Goal: Information Seeking & Learning: Understand process/instructions

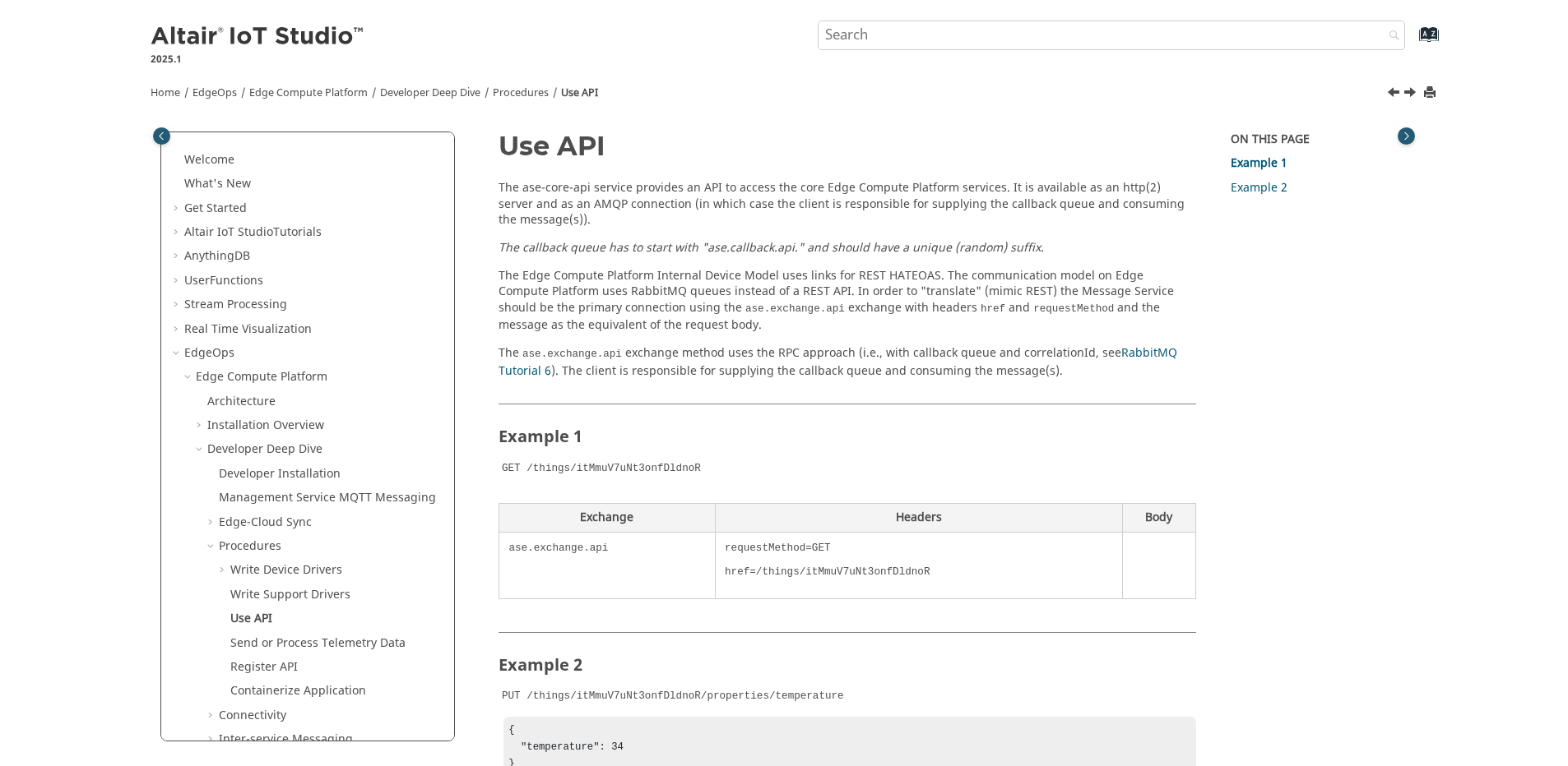
scroll to position [192, 0]
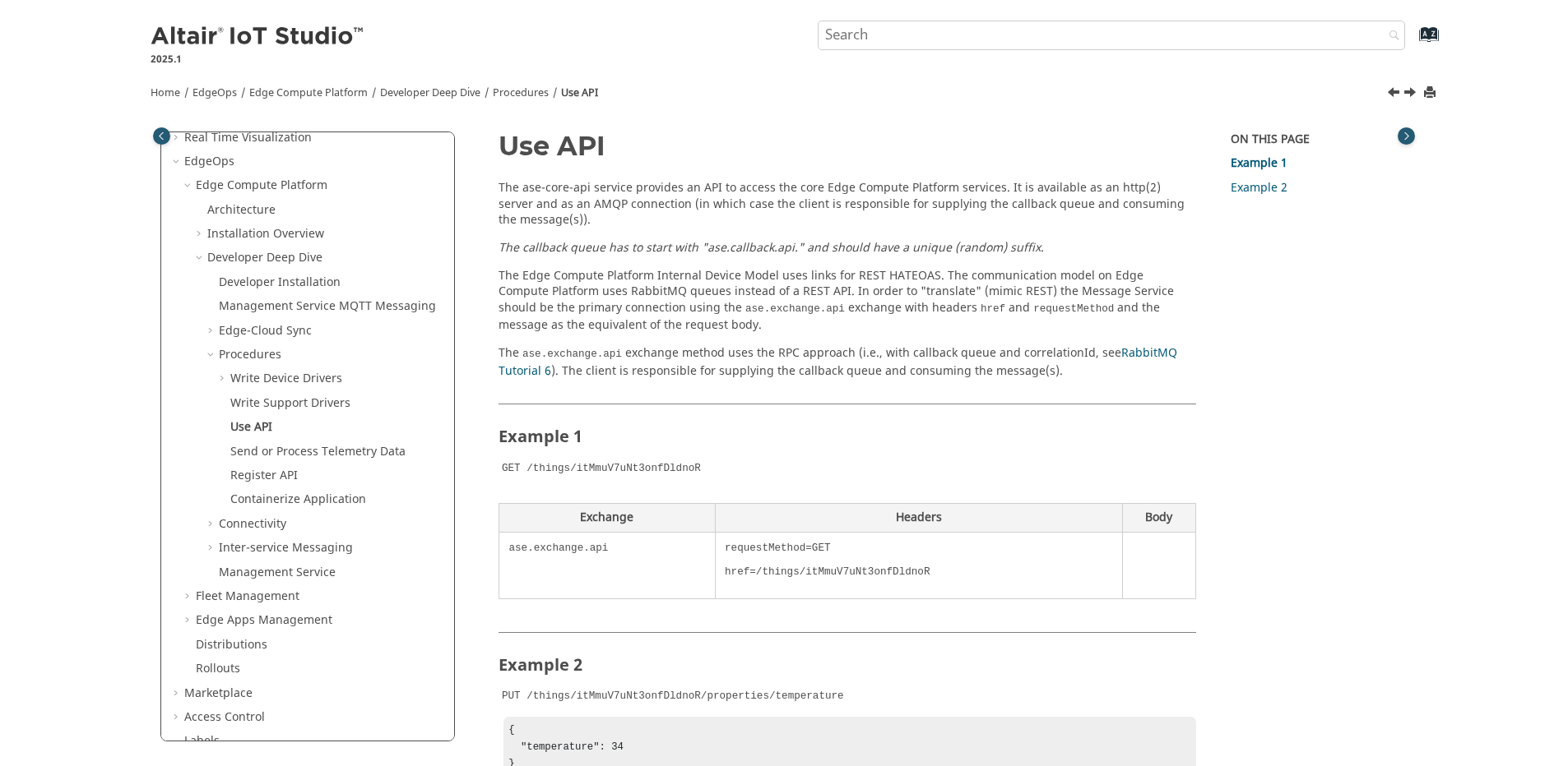
drag, startPoint x: 0, startPoint y: 0, endPoint x: 780, endPoint y: 295, distance: 833.9
click at [780, 295] on p "The Edge Compute Platform Internal Device Model uses links for REST HATEOAS. Th…" at bounding box center [847, 301] width 698 height 66
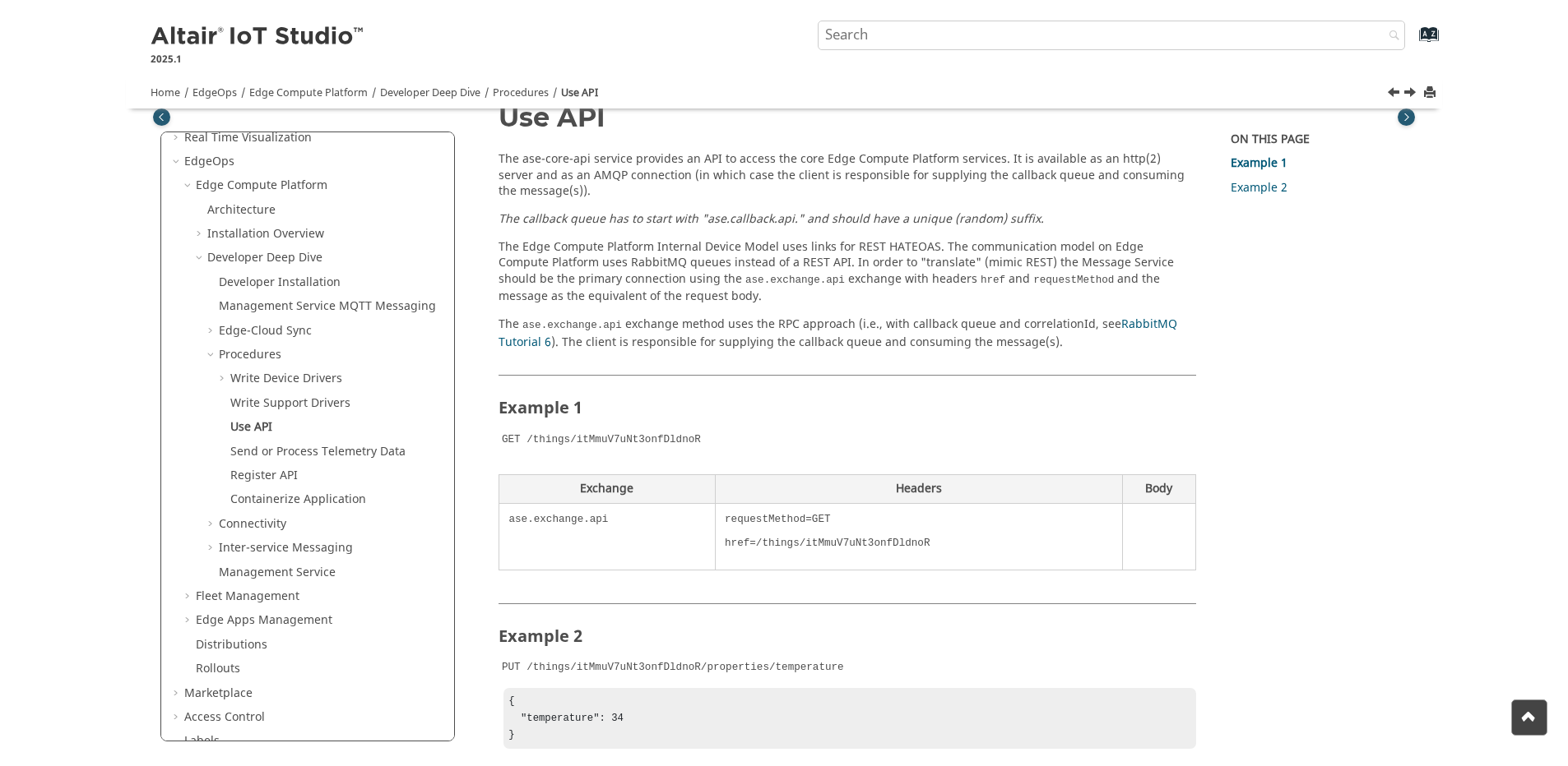
scroll to position [0, 0]
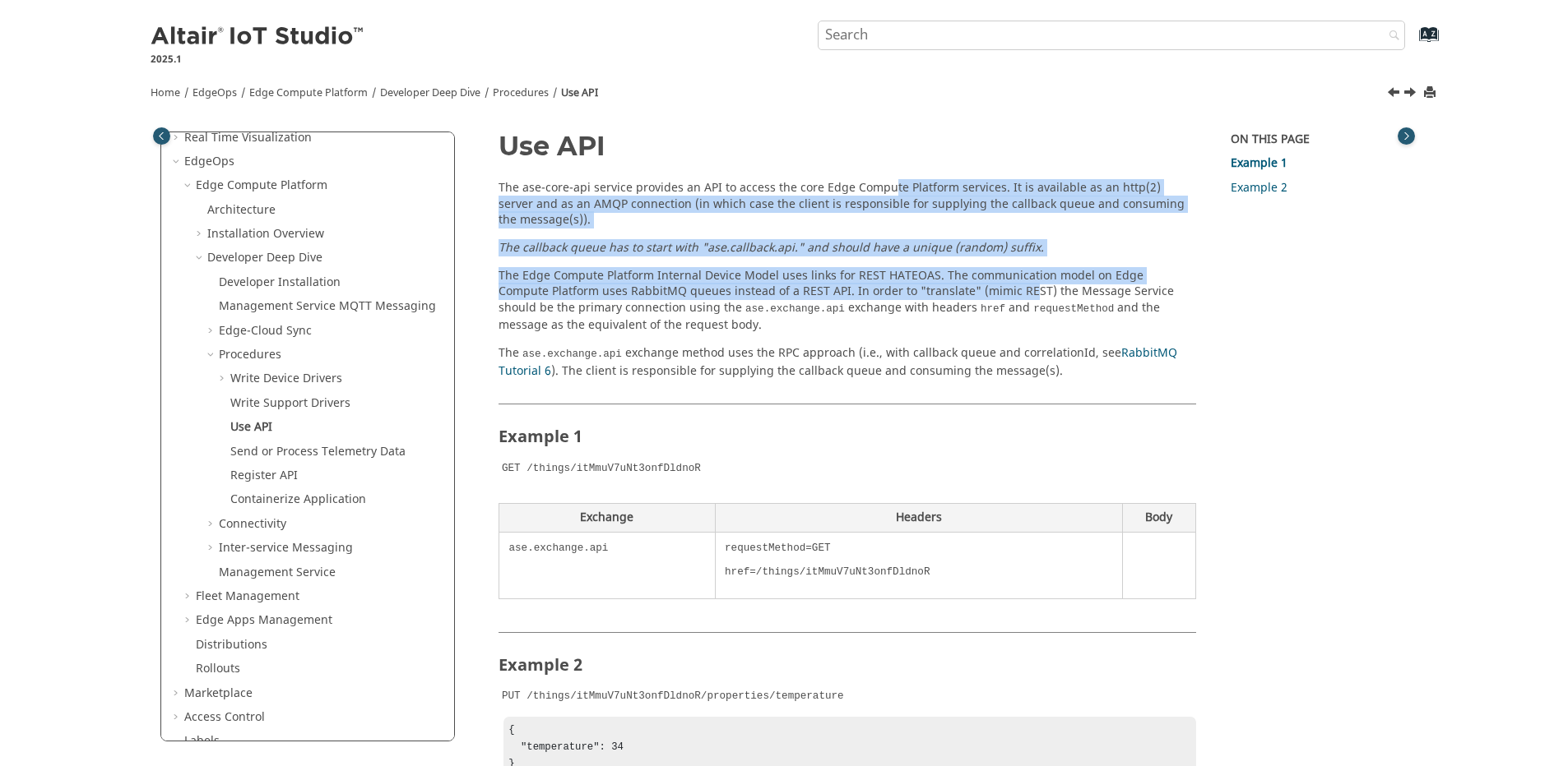
drag, startPoint x: 888, startPoint y: 179, endPoint x: 977, endPoint y: 298, distance: 148.6
click at [976, 298] on section "The ase-core-api service provides an API to access the core Edge Compute Platfo…" at bounding box center [847, 279] width 698 height 199
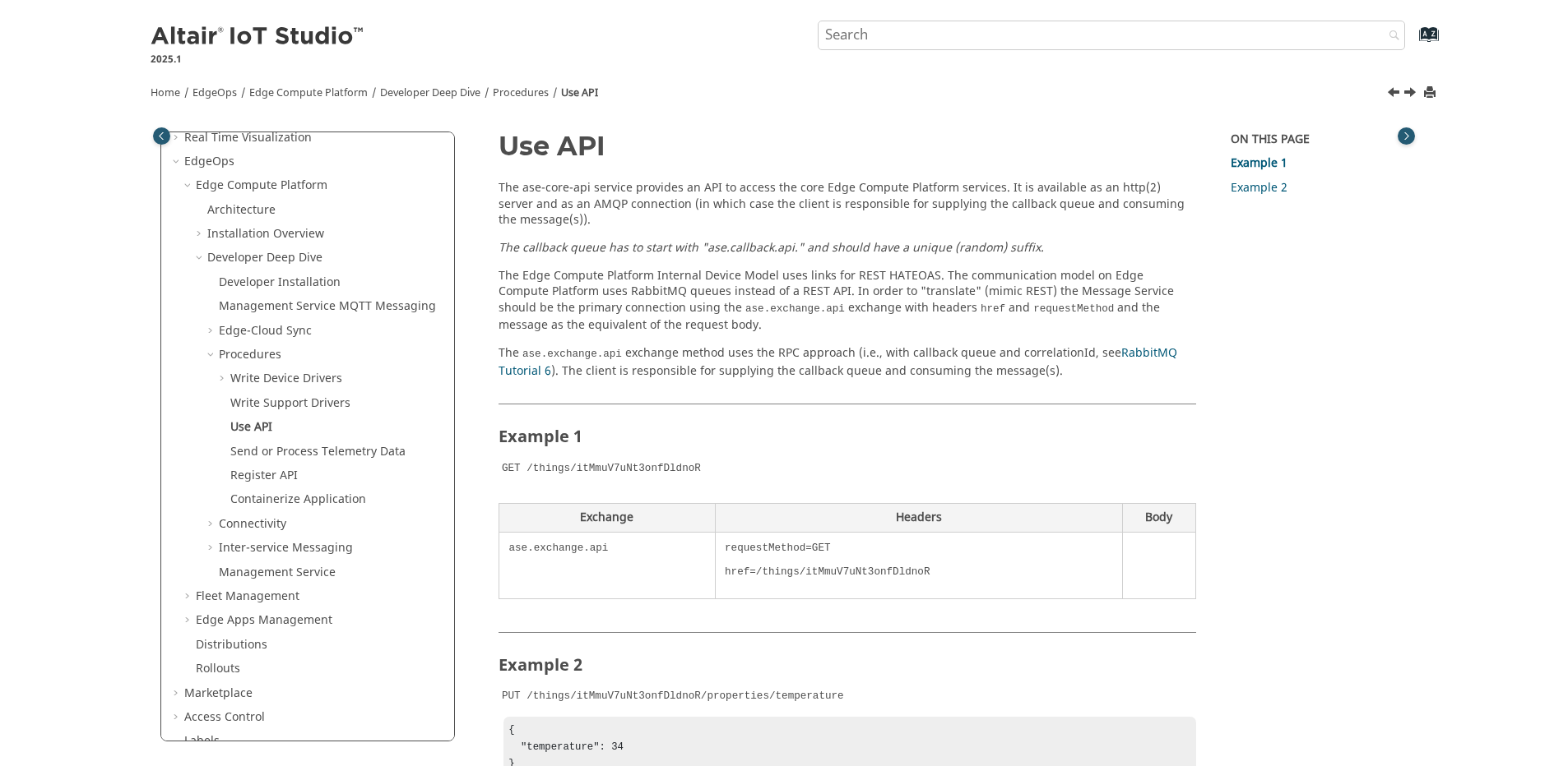
drag, startPoint x: 977, startPoint y: 298, endPoint x: 832, endPoint y: 366, distance: 160.2
click at [832, 366] on p "The ase.exchange.api exchange method uses the RPC approach (i.e., with callback…" at bounding box center [847, 362] width 698 height 33
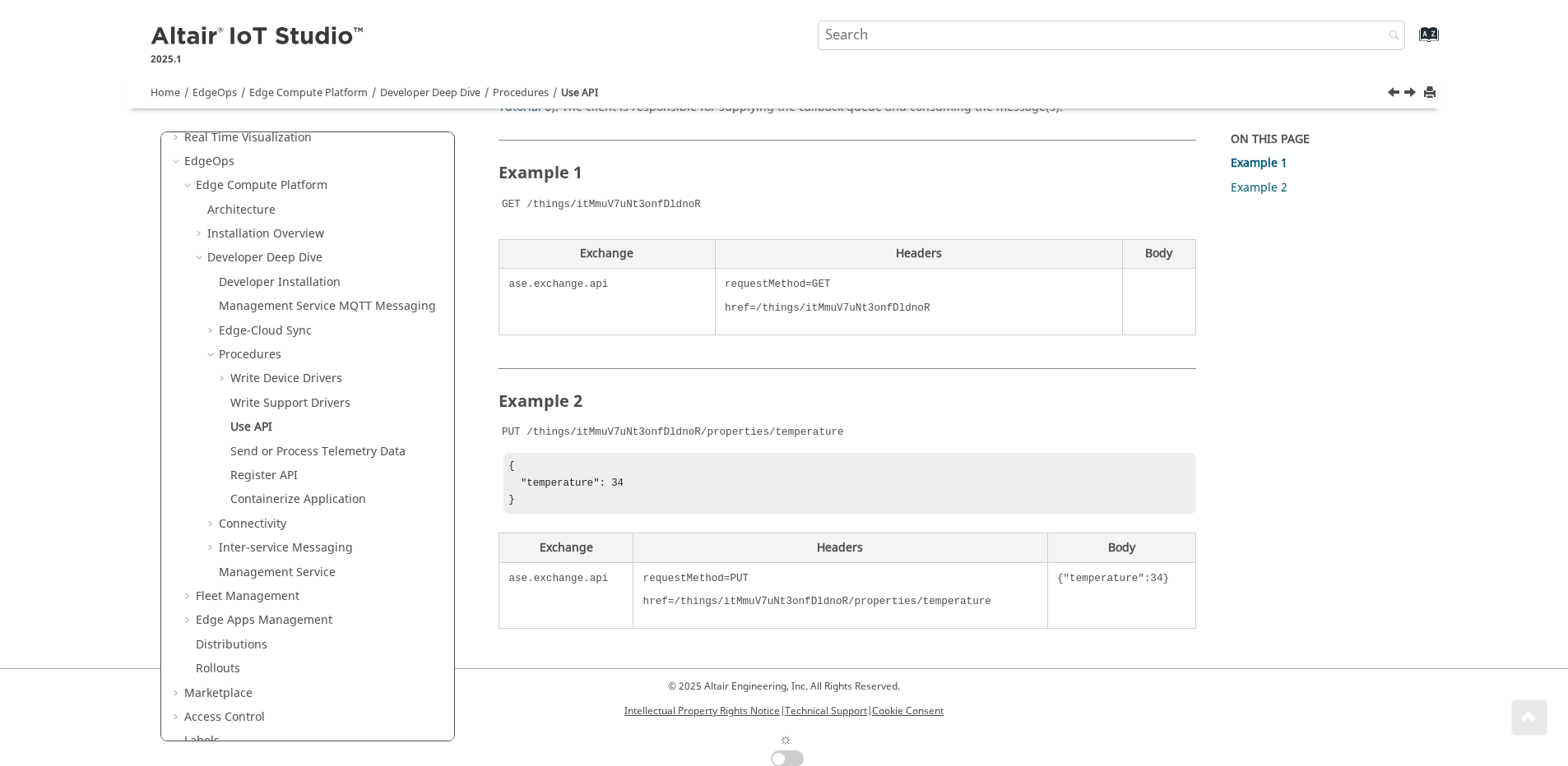
scroll to position [265, 0]
click at [839, 380] on h2 "Example 2" at bounding box center [847, 391] width 698 height 50
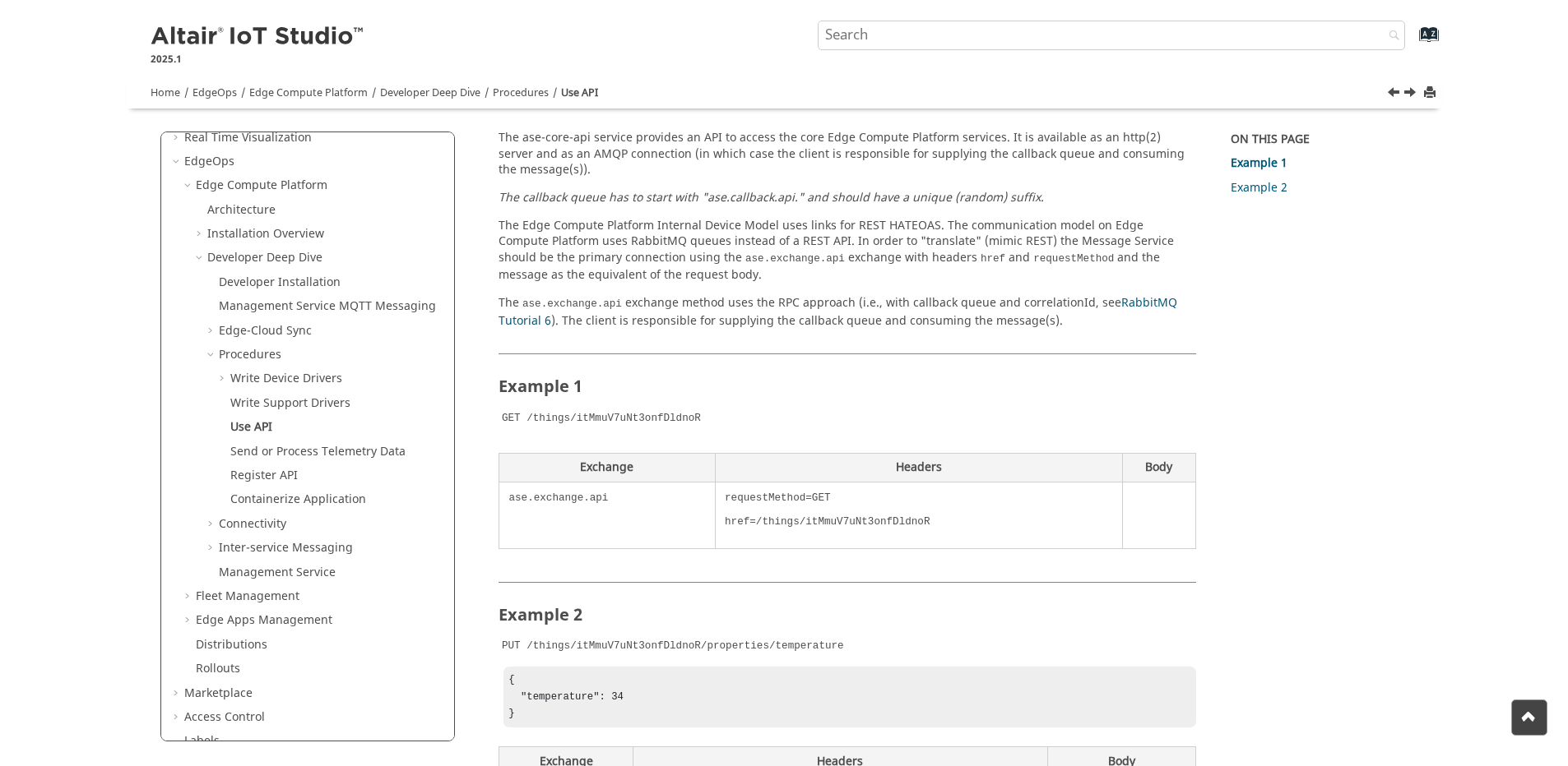
scroll to position [0, 0]
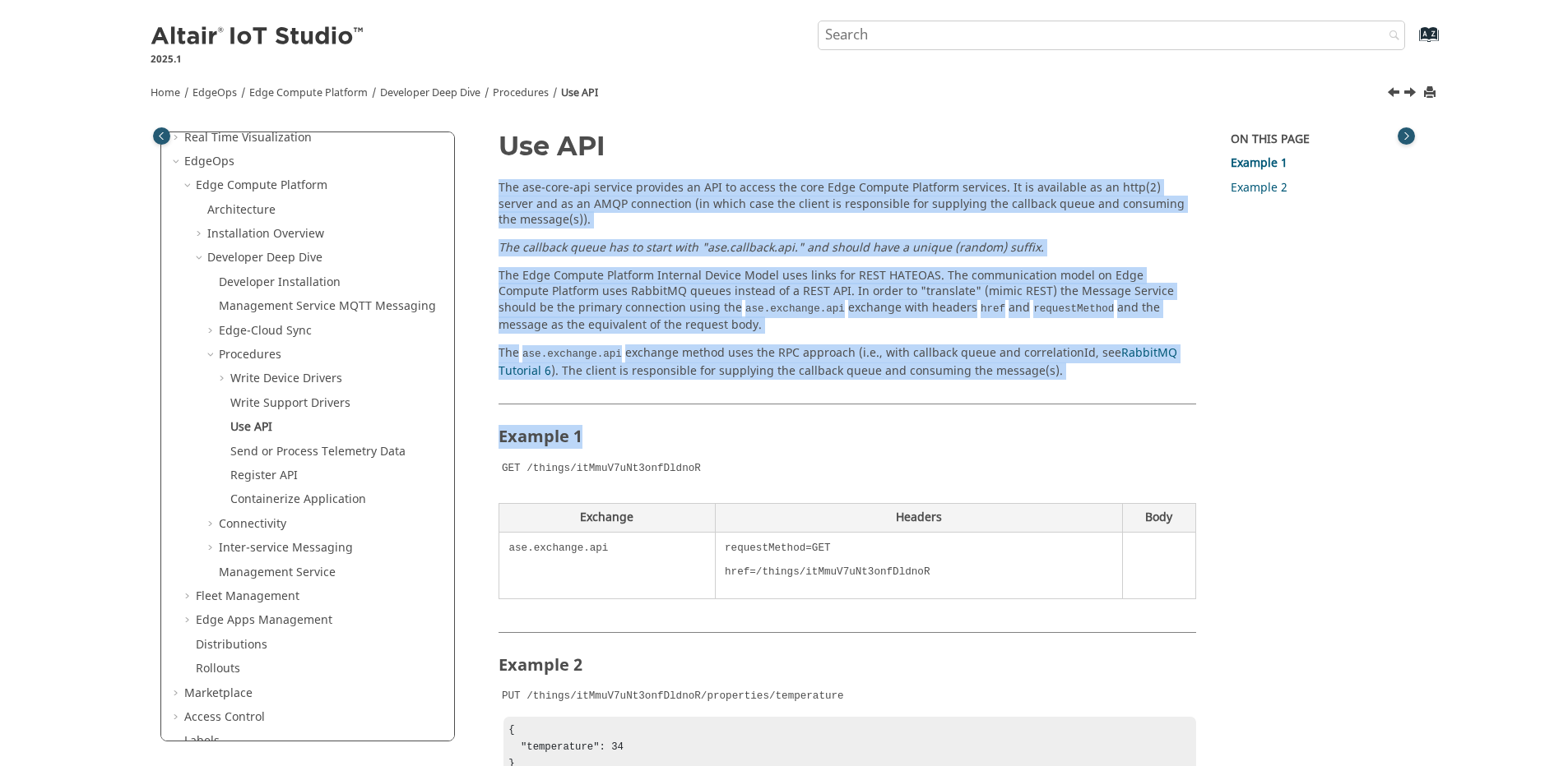
drag, startPoint x: 1084, startPoint y: 379, endPoint x: 726, endPoint y: 152, distance: 423.9
click at [726, 152] on article "Use API The ase-core-api service provides an API to access the core Edge Comput…" at bounding box center [847, 517] width 698 height 770
drag, startPoint x: 726, startPoint y: 152, endPoint x: 679, endPoint y: 217, distance: 80.2
click at [679, 255] on em "The callback queue has to start with "ase.callback.api." and should have a uniq…" at bounding box center [770, 248] width 545 height 18
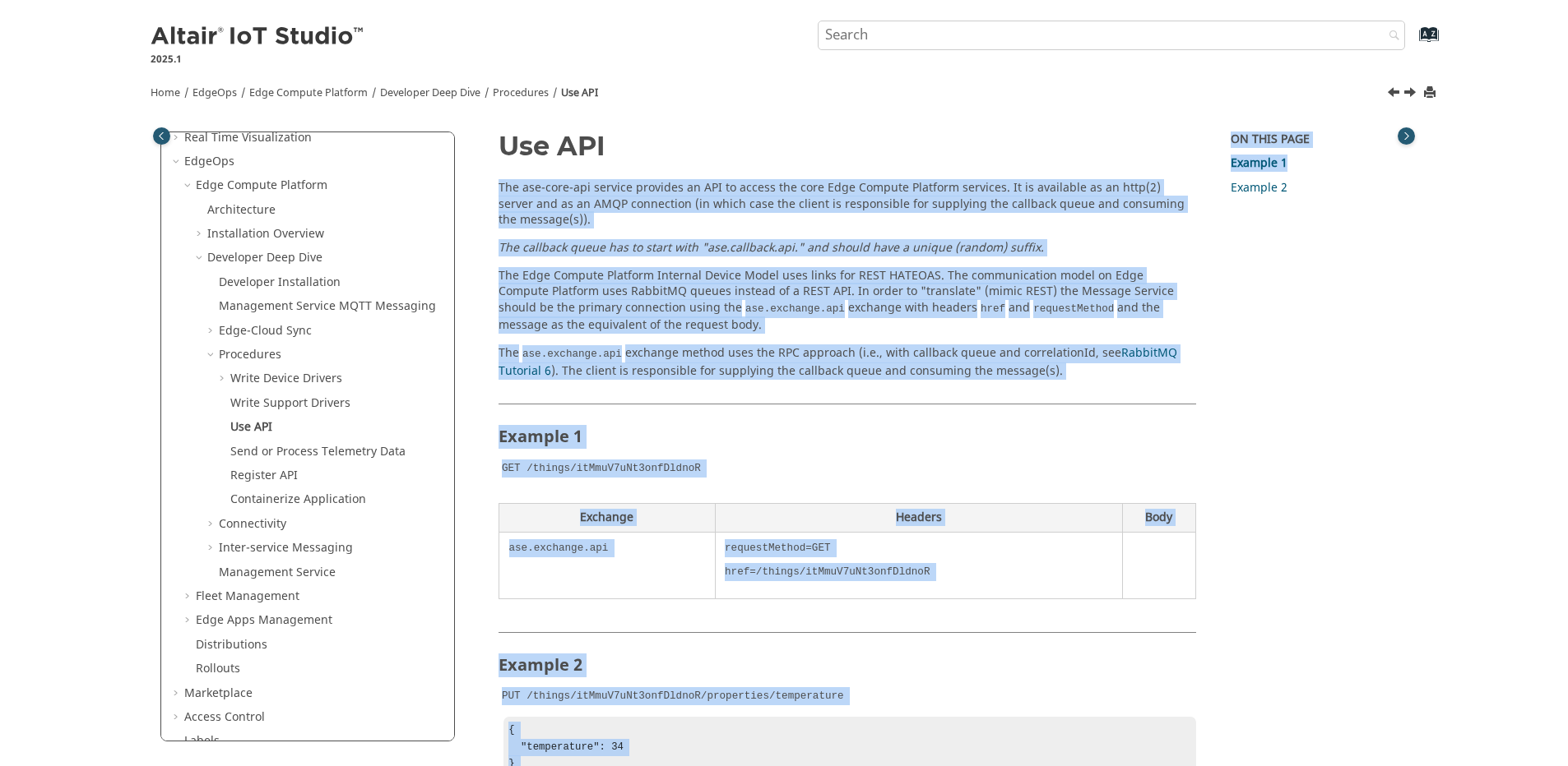
drag, startPoint x: 692, startPoint y: 151, endPoint x: 1234, endPoint y: 530, distance: 661.4
click at [1234, 530] on div "Welcome What's New View new features for Altair IoT Studio 's latest release. G…" at bounding box center [784, 521] width 1269 height 781
drag, startPoint x: 1234, startPoint y: 530, endPoint x: 1007, endPoint y: 471, distance: 234.5
click at [1007, 471] on p "GET /things/itMmuV7uNt3onfDldnoR" at bounding box center [847, 468] width 698 height 18
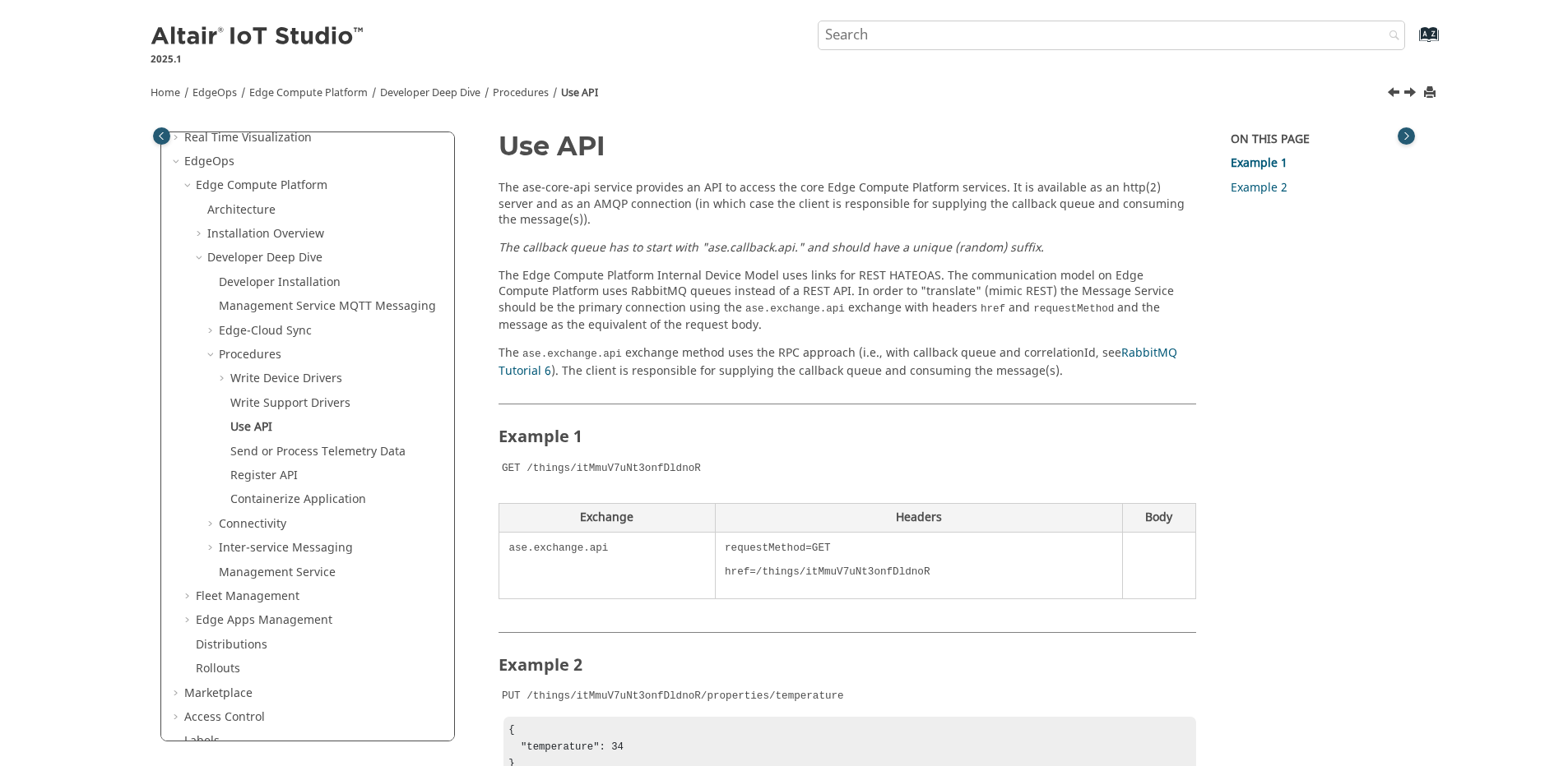
click at [787, 146] on h1 "Use API" at bounding box center [847, 145] width 698 height 28
click at [942, 310] on p "The Edge Compute Platform Internal Device Model uses links for REST HATEOAS. Th…" at bounding box center [847, 301] width 698 height 66
click at [937, 307] on p "The Edge Compute Platform Internal Device Model uses links for REST HATEOAS. Th…" at bounding box center [847, 301] width 698 height 66
click at [1271, 346] on div "On this page Example 1 Example 2" at bounding box center [1314, 361] width 189 height 460
click at [1204, 314] on div "Use API The ase-core-api service provides an API to access the core Edge Comput…" at bounding box center [837, 521] width 741 height 781
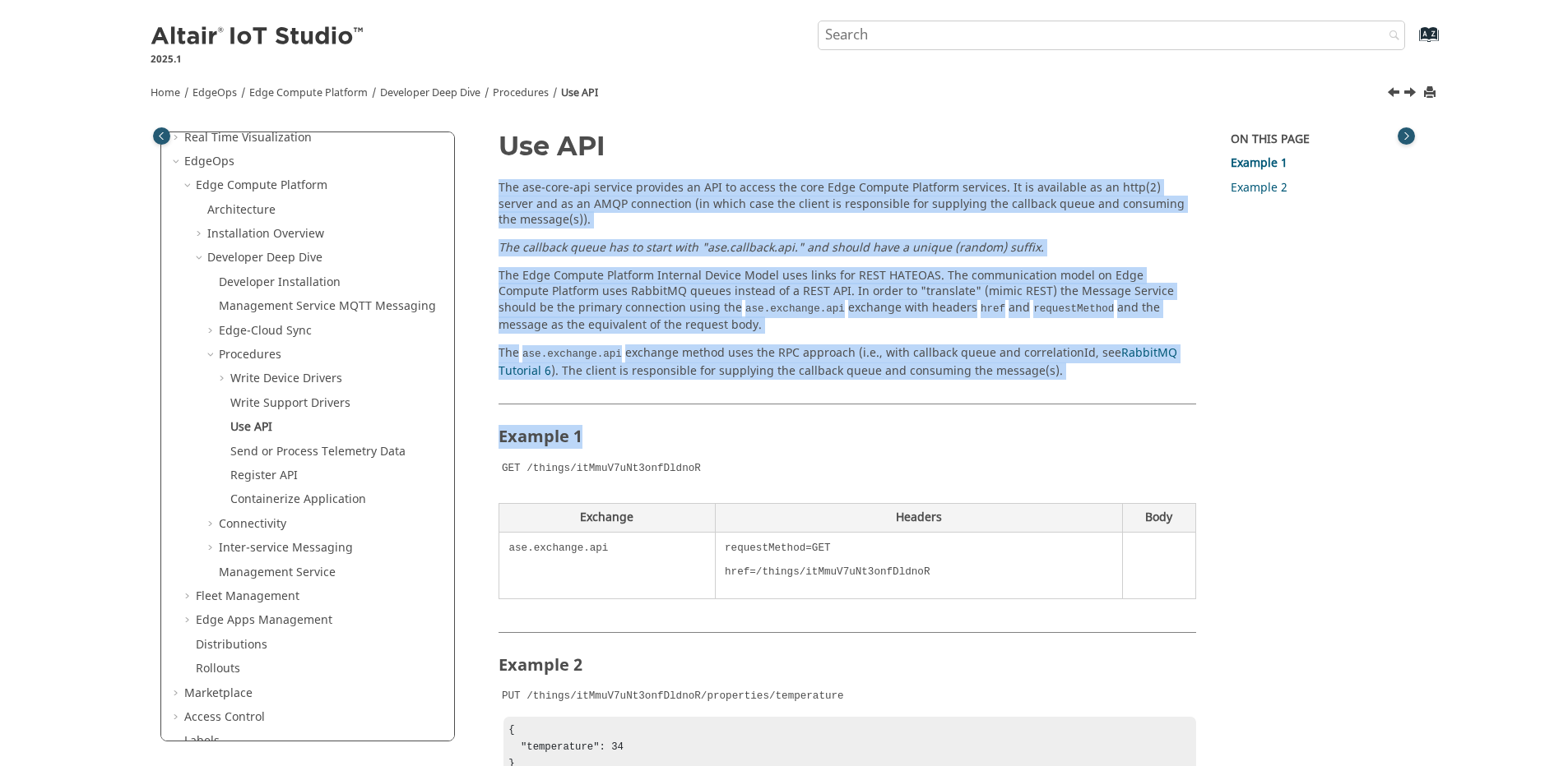
drag, startPoint x: 1157, startPoint y: 158, endPoint x: 1187, endPoint y: 382, distance: 226.0
click at [1187, 382] on article "Use API The ase-core-api service provides an API to access the core Edge Comput…" at bounding box center [847, 517] width 698 height 770
drag, startPoint x: 1187, startPoint y: 382, endPoint x: 1175, endPoint y: 382, distance: 12.0
click at [1175, 382] on div "The ase-core-api service provides an API to access the core Edge Compute Platfo…" at bounding box center [847, 540] width 698 height 721
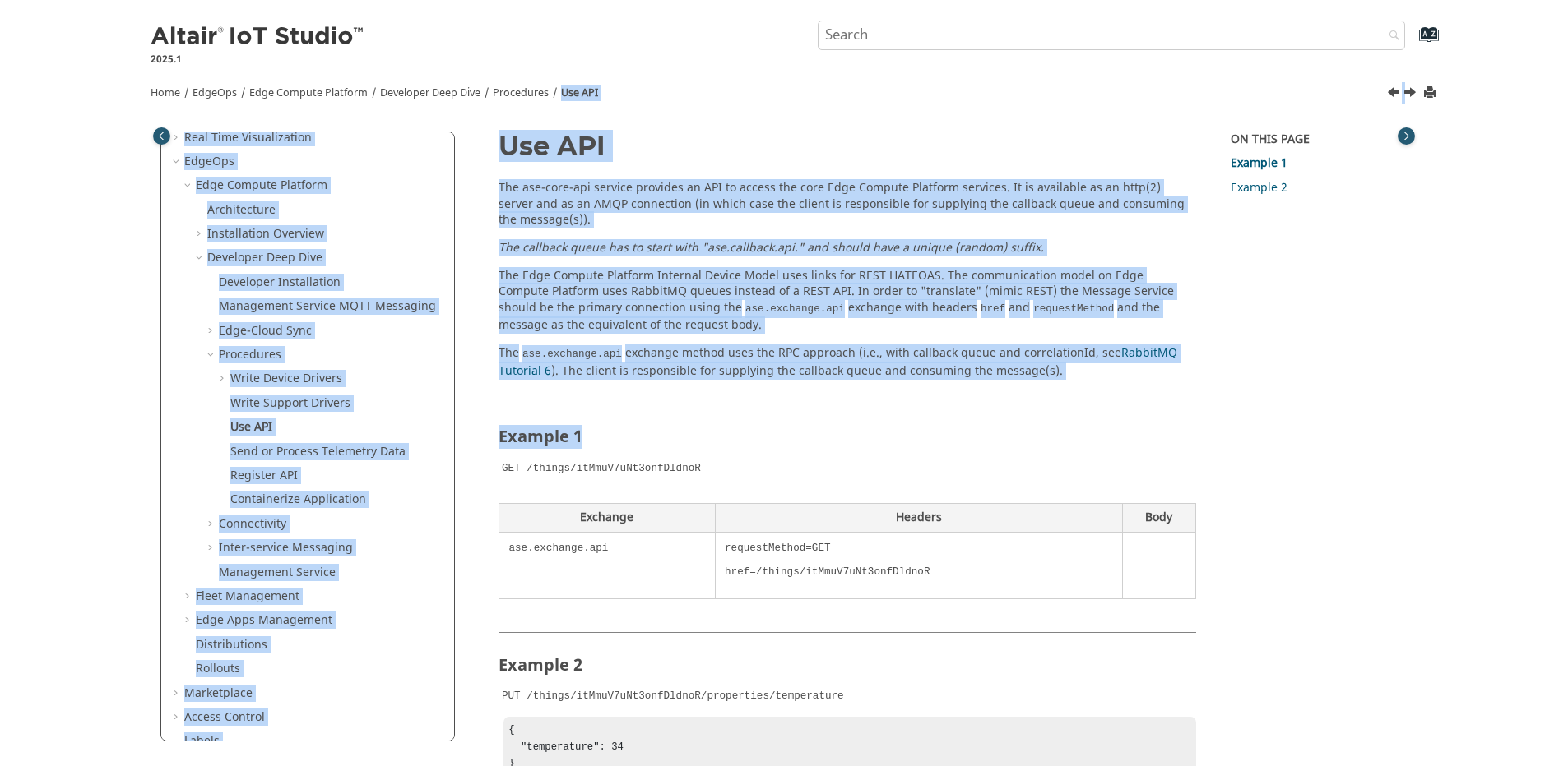
drag, startPoint x: 1175, startPoint y: 382, endPoint x: 506, endPoint y: 129, distance: 715.2
click at [506, 129] on div "Home EdgeOps Altair IoT Studio EdgeOps is a set of tools for building, maintain…" at bounding box center [783, 493] width 1316 height 841
drag, startPoint x: 506, startPoint y: 129, endPoint x: 498, endPoint y: 142, distance: 15.3
click at [507, 142] on h1 "Use API" at bounding box center [847, 145] width 698 height 28
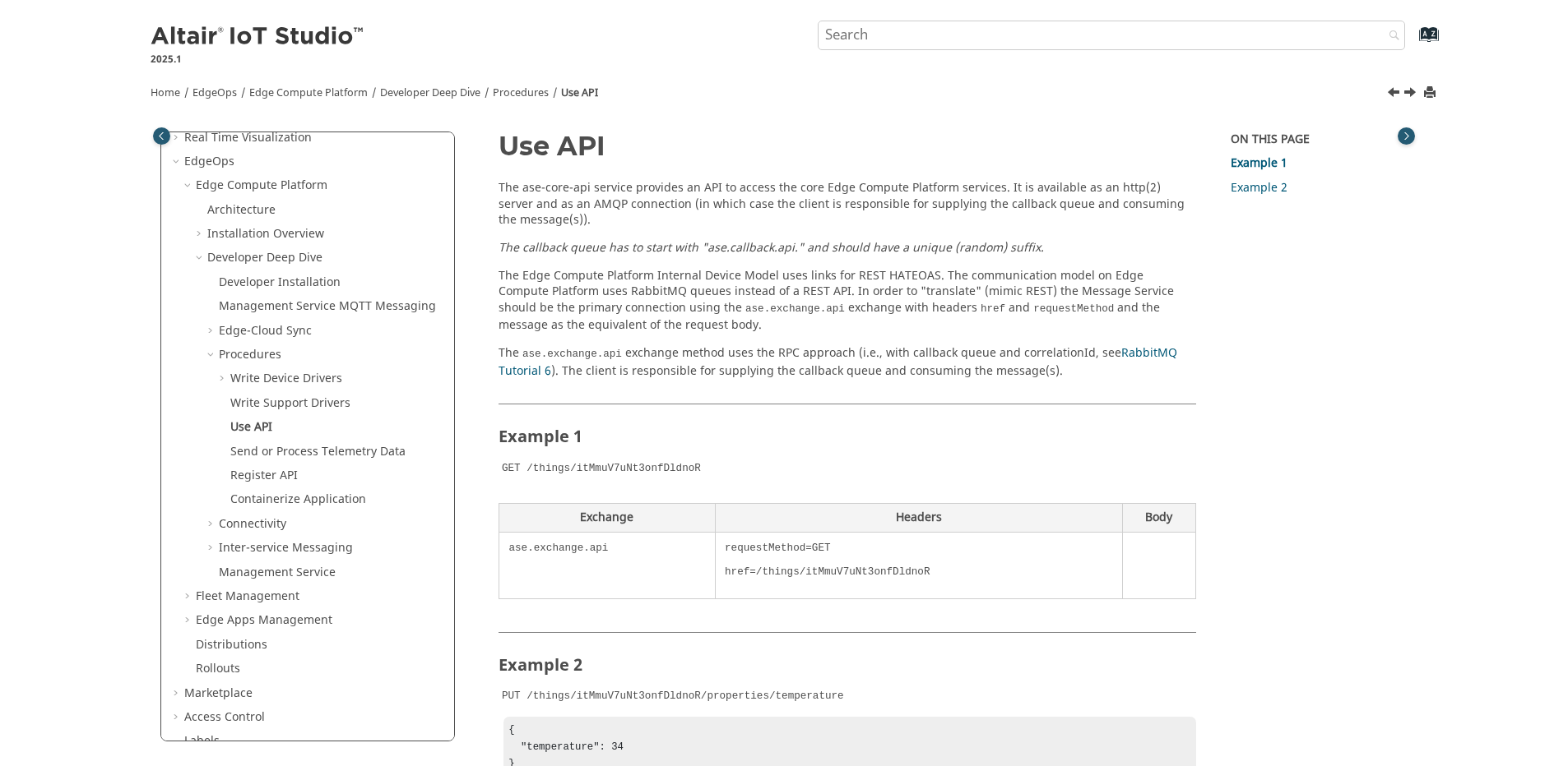
click at [500, 148] on div "Use API The ase-core-api service provides an API to access the core Edge Comput…" at bounding box center [836, 517] width 718 height 770
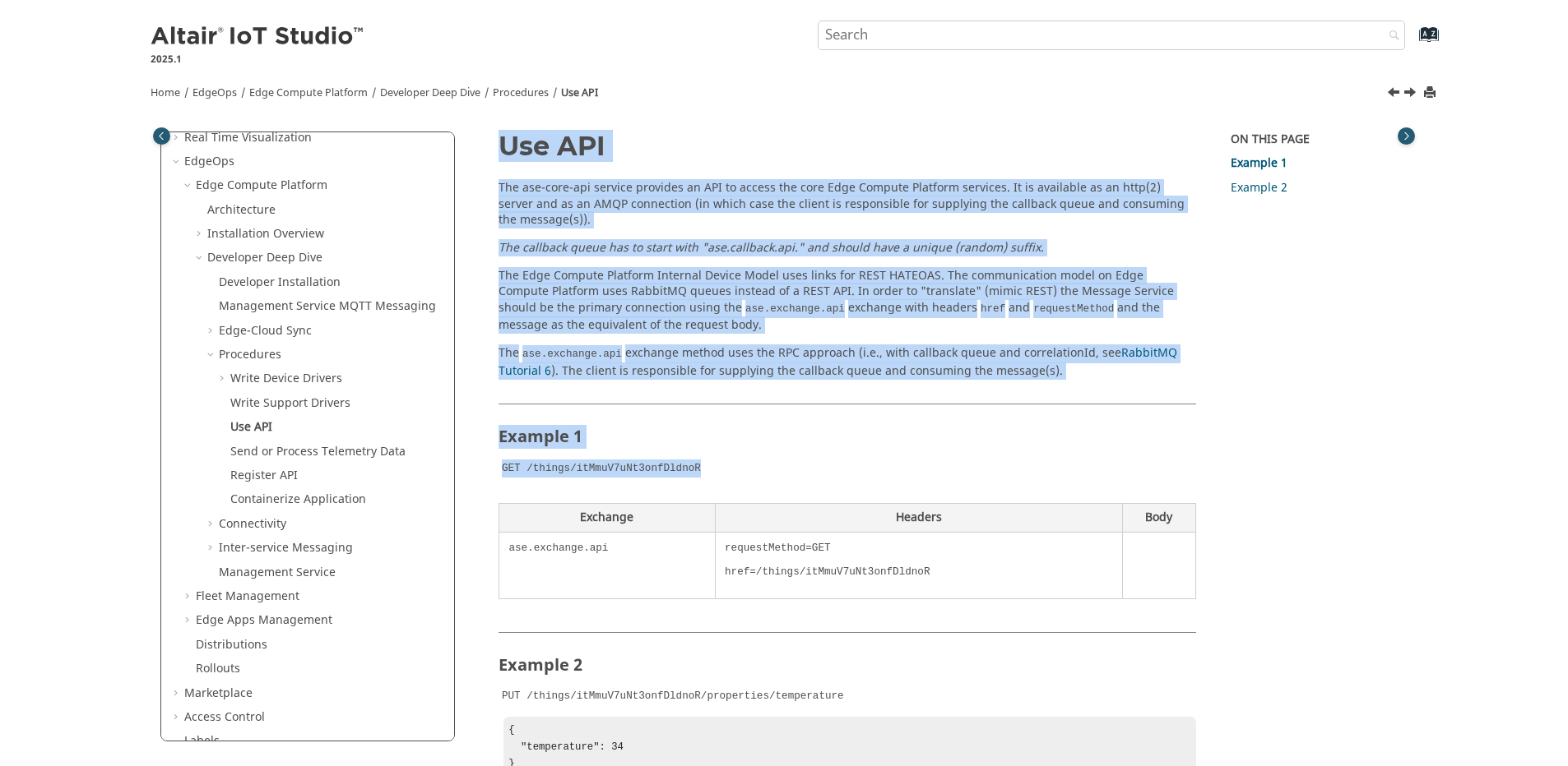
drag, startPoint x: 507, startPoint y: 148, endPoint x: 727, endPoint y: 465, distance: 385.9
click at [727, 465] on article "Use API The ase-core-api service provides an API to access the core Edge Comput…" at bounding box center [847, 517] width 698 height 770
drag, startPoint x: 727, startPoint y: 465, endPoint x: 706, endPoint y: 462, distance: 21.2
click at [706, 462] on p "GET /things/itMmuV7uNt3onfDldnoR" at bounding box center [847, 468] width 698 height 18
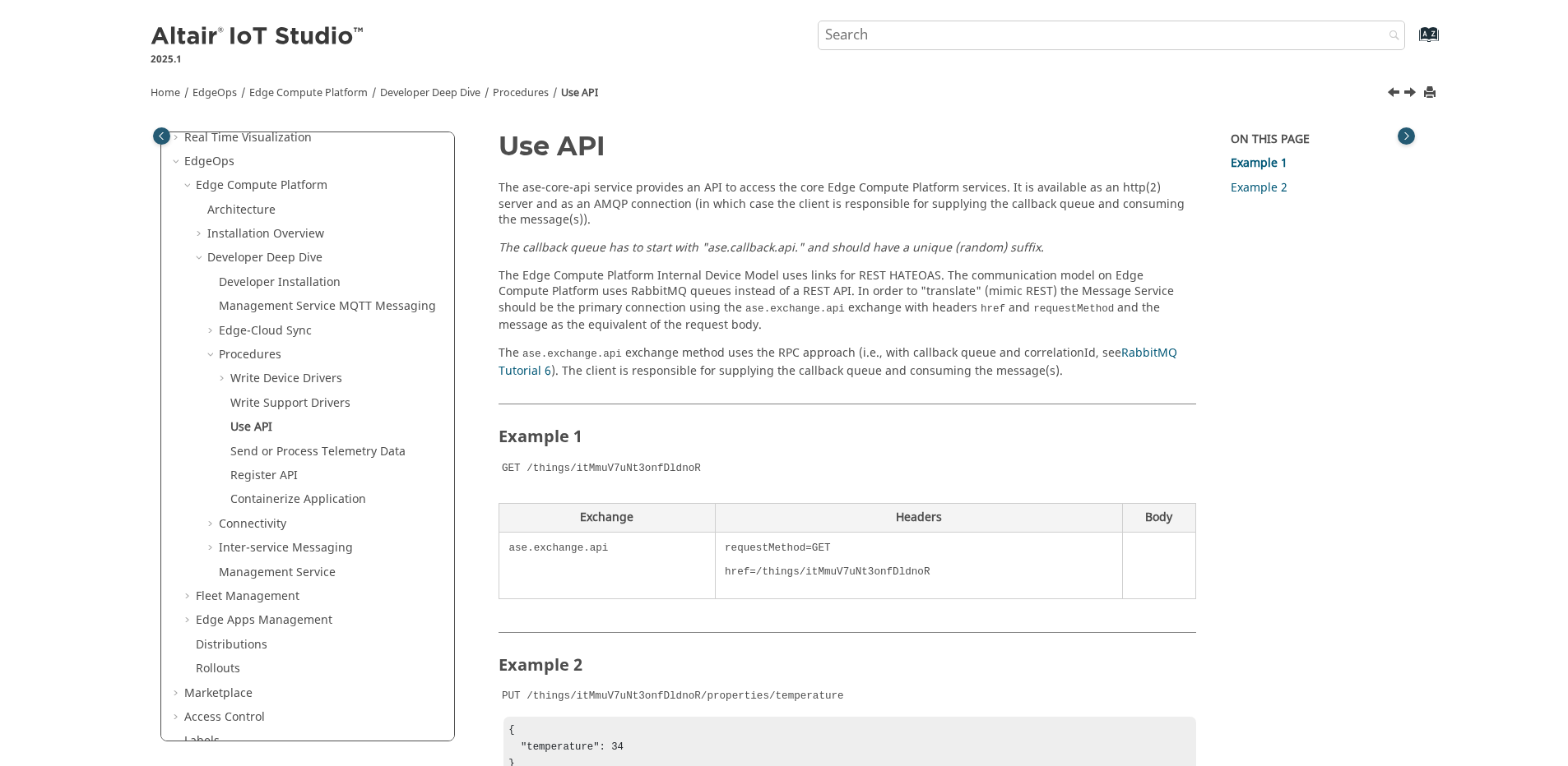
click at [735, 92] on nav "Home EdgeOps Altair IoT Studio EdgeOps is a set of tools for building, maintain…" at bounding box center [783, 89] width 1316 height 38
click at [894, 427] on h2 "Example 1" at bounding box center [847, 428] width 698 height 50
